Goal: Obtain resource: Obtain resource

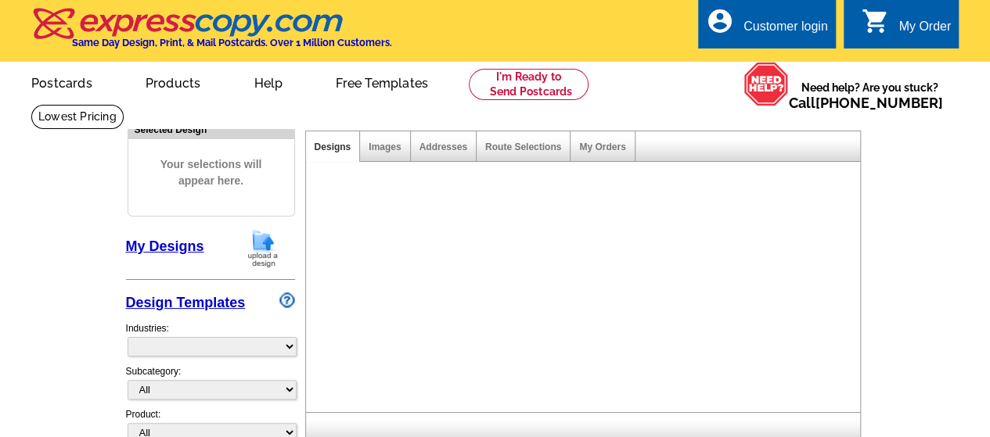
select select "3"
select select "5"
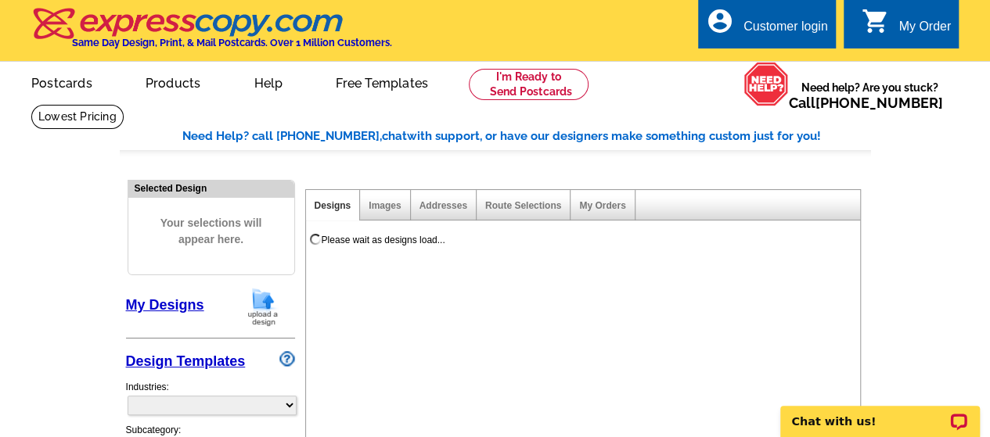
select select "973"
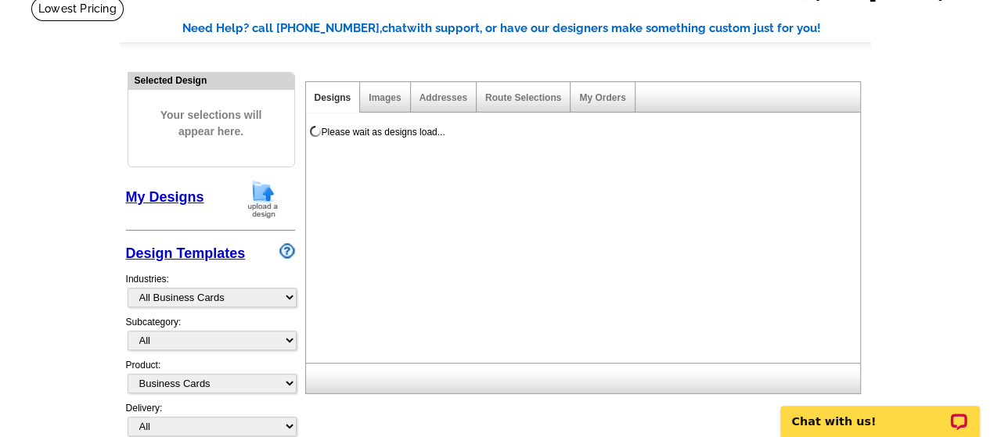
scroll to position [156, 0]
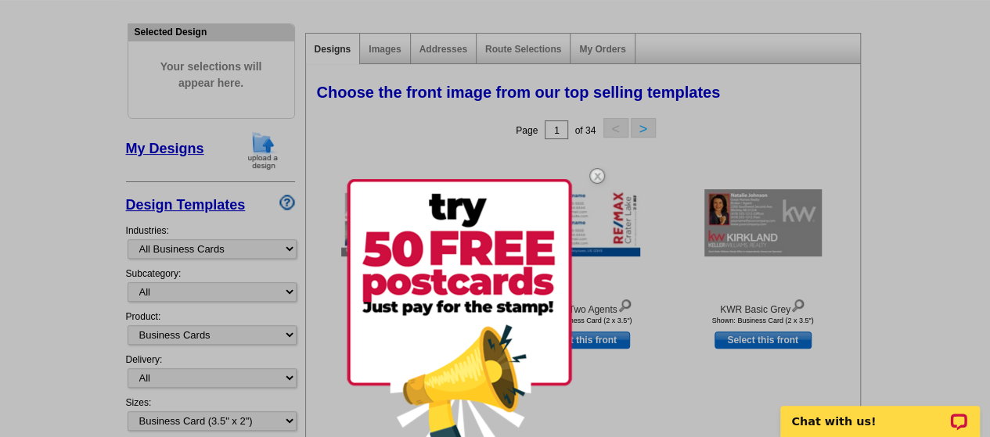
click at [599, 176] on img at bounding box center [596, 175] width 45 height 45
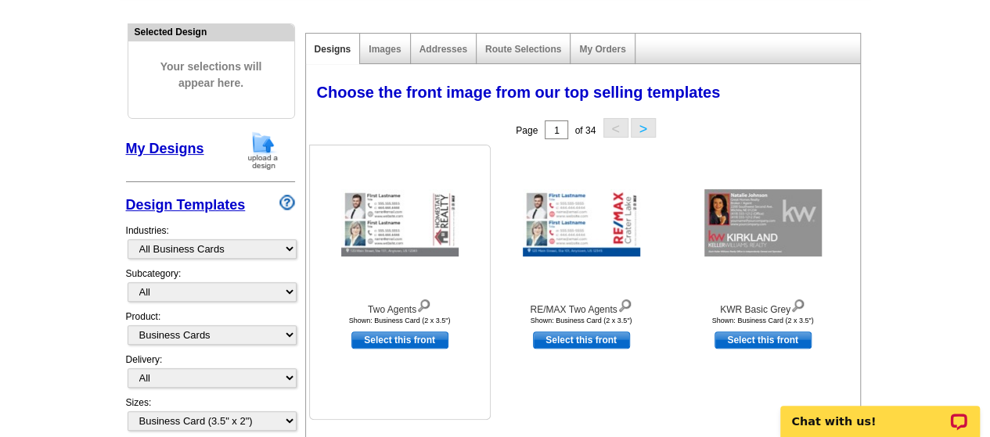
click at [405, 223] on img at bounding box center [399, 222] width 117 height 67
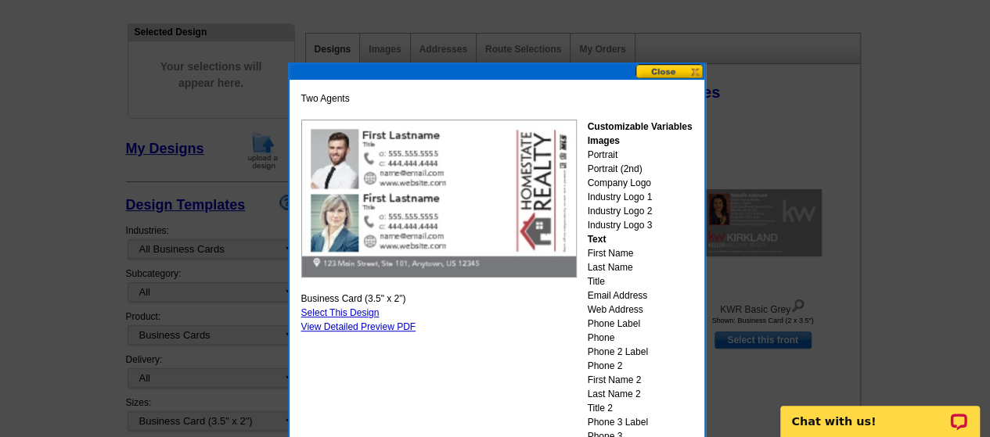
click at [662, 68] on button at bounding box center [669, 71] width 69 height 15
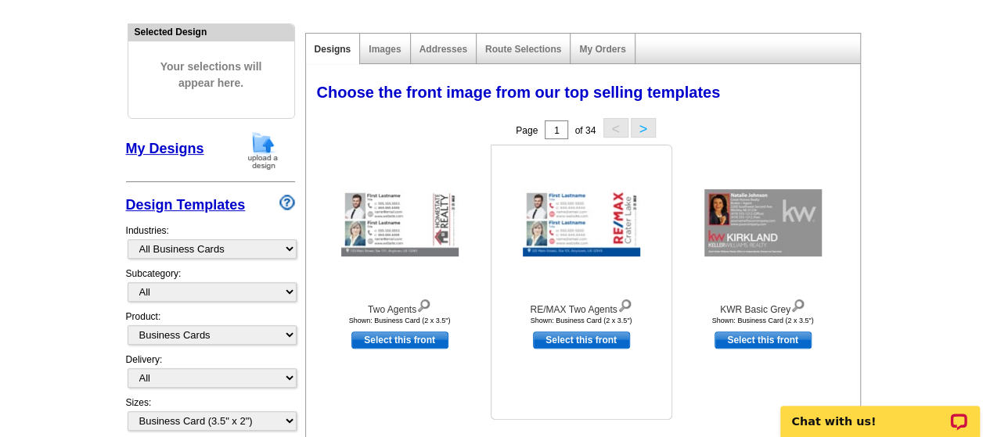
click at [553, 227] on img at bounding box center [581, 222] width 117 height 67
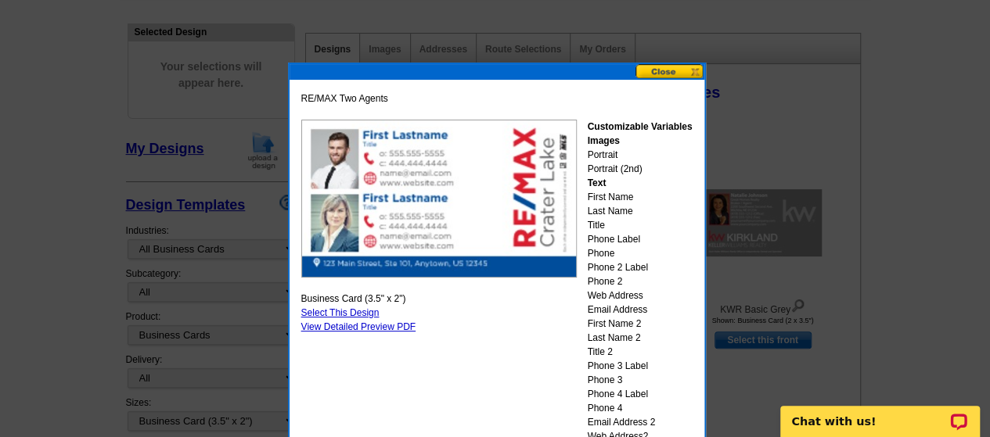
click at [690, 73] on button at bounding box center [669, 71] width 69 height 15
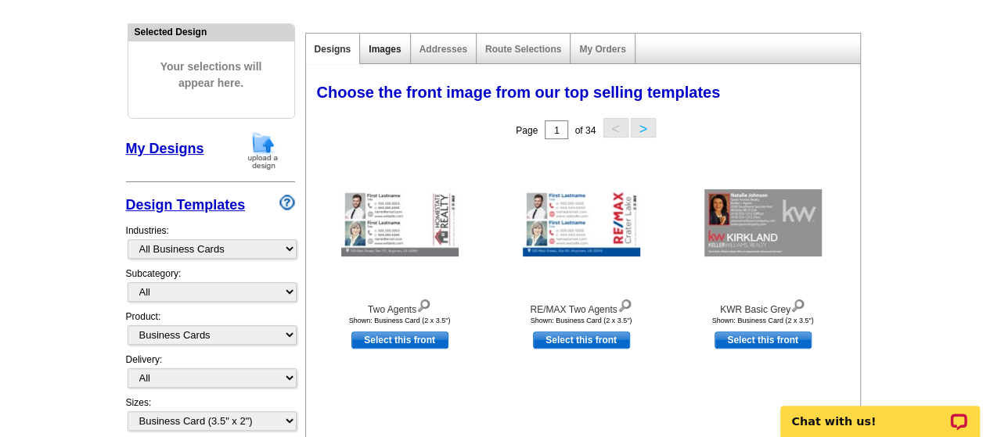
click at [381, 48] on link "Images" at bounding box center [385, 49] width 32 height 11
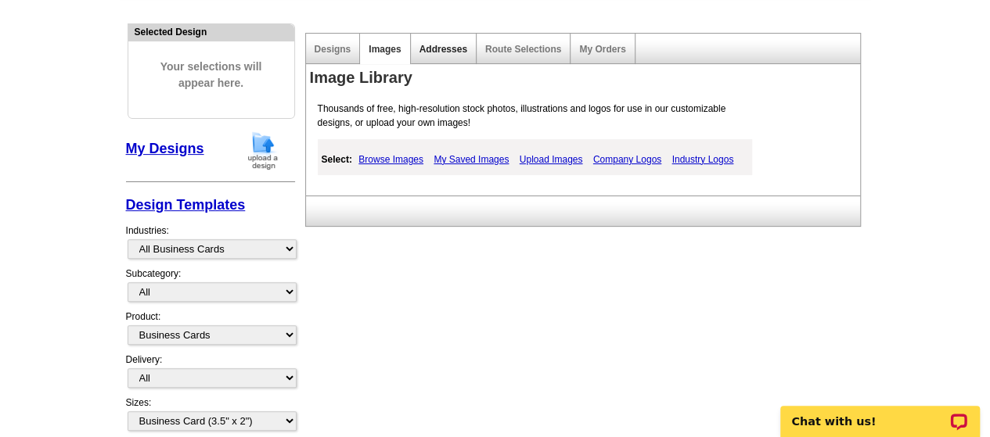
click at [455, 46] on link "Addresses" at bounding box center [443, 49] width 48 height 11
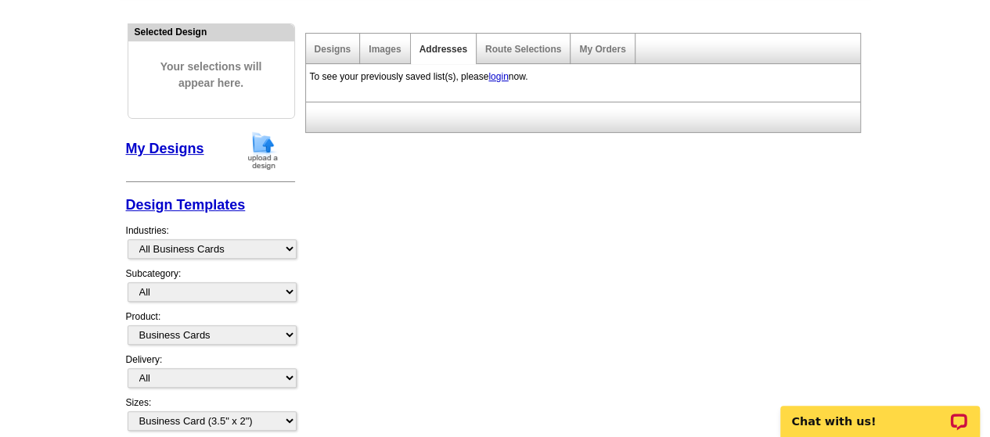
click at [336, 56] on div "Designs" at bounding box center [333, 49] width 55 height 31
